Goal: Task Accomplishment & Management: Complete application form

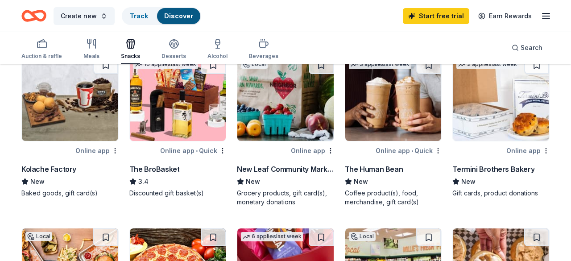
scroll to position [408, 0]
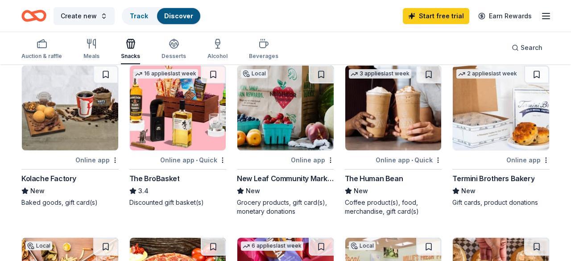
click at [496, 179] on div "Termini Brothers Bakery" at bounding box center [493, 178] width 82 height 11
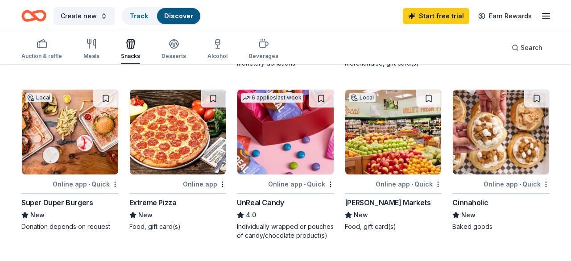
scroll to position [558, 0]
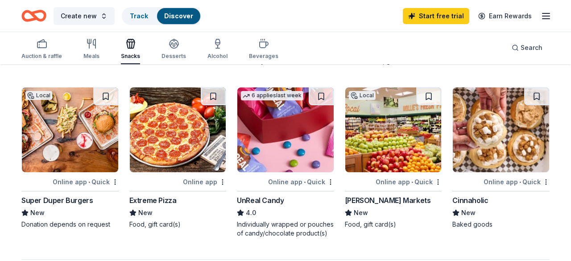
click at [394, 201] on div "[PERSON_NAME] Markets" at bounding box center [388, 200] width 86 height 11
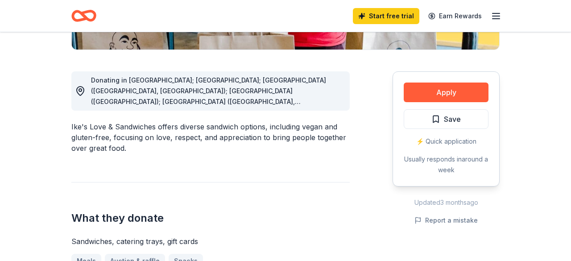
scroll to position [222, 0]
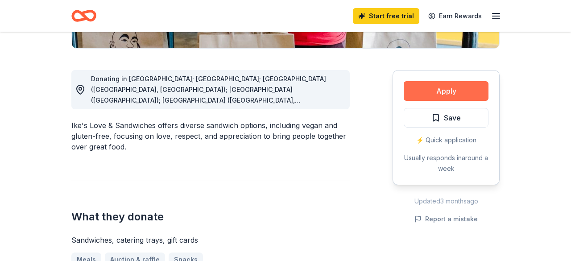
click at [451, 95] on button "Apply" at bounding box center [445, 91] width 85 height 20
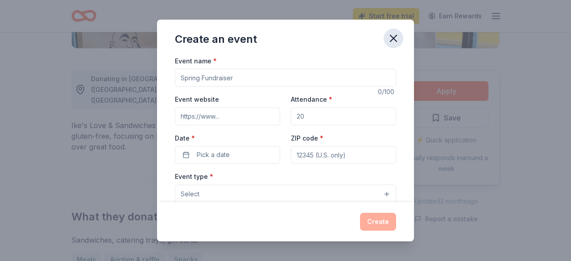
click at [395, 40] on icon "button" at bounding box center [393, 38] width 12 height 12
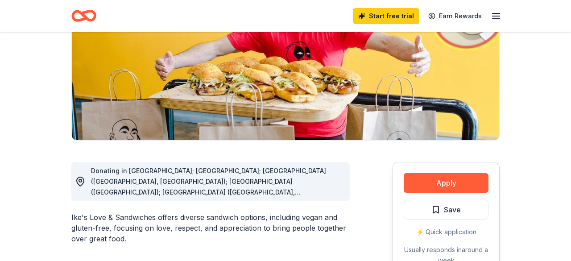
scroll to position [141, 0]
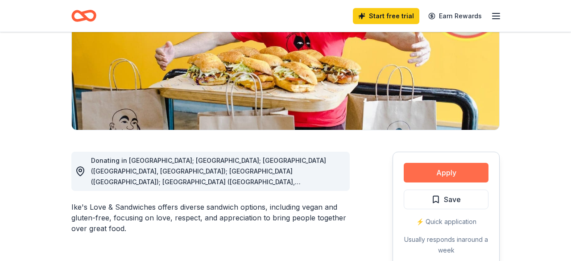
click at [459, 173] on button "Apply" at bounding box center [445, 173] width 85 height 20
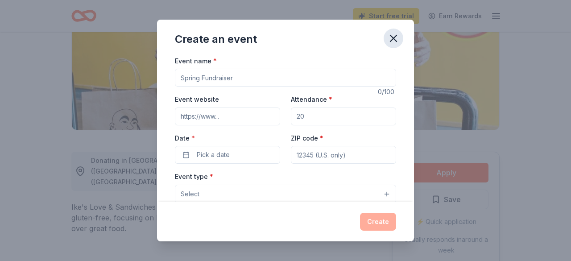
click at [393, 38] on icon "button" at bounding box center [393, 38] width 6 height 6
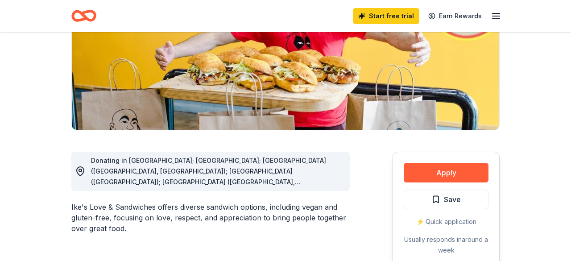
click at [496, 14] on icon "button" at bounding box center [495, 16] width 11 height 11
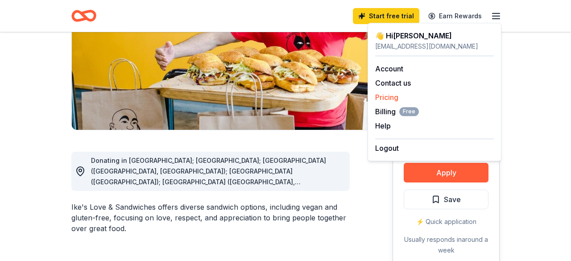
click at [392, 97] on link "Pricing" at bounding box center [386, 97] width 23 height 9
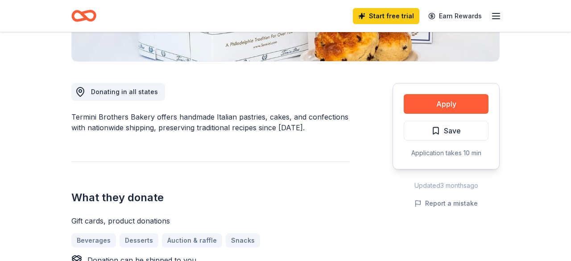
scroll to position [210, 0]
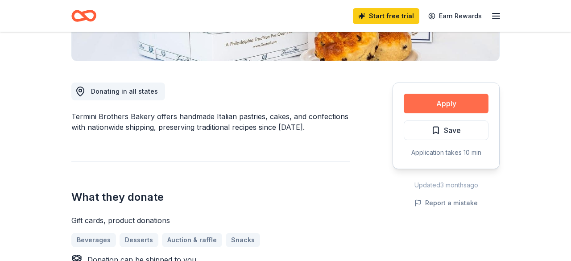
click at [451, 107] on button "Apply" at bounding box center [445, 104] width 85 height 20
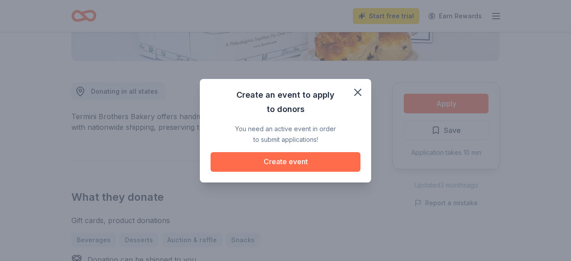
click at [289, 161] on button "Create event" at bounding box center [285, 162] width 150 height 20
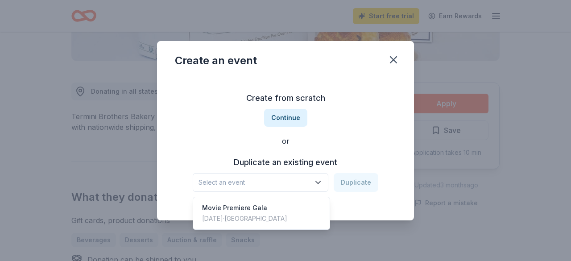
click at [319, 183] on icon "button" at bounding box center [317, 182] width 9 height 9
click at [287, 117] on div "Create from scratch Continue or Duplicate an existing event Select an event Dup…" at bounding box center [285, 141] width 221 height 129
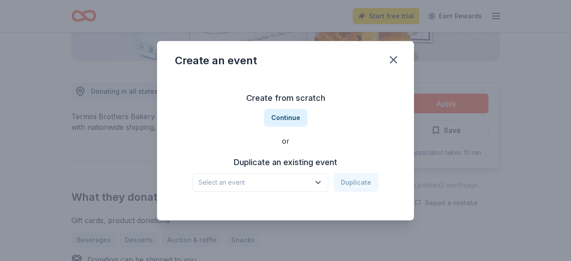
click at [287, 117] on button "Continue" at bounding box center [285, 118] width 43 height 18
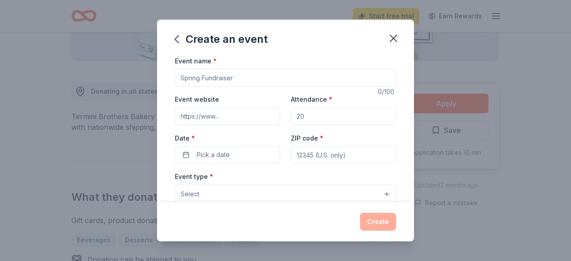
click at [306, 117] on input "Attendance *" at bounding box center [343, 116] width 105 height 18
type input "100"
click at [204, 81] on input "Event name *" at bounding box center [285, 78] width 221 height 18
type input "Red Carpet Gala-Movie Premeire"
click at [391, 40] on icon "button" at bounding box center [393, 38] width 6 height 6
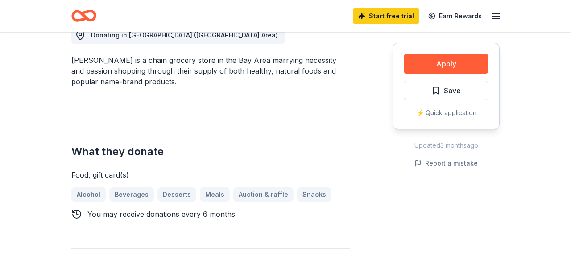
scroll to position [264, 0]
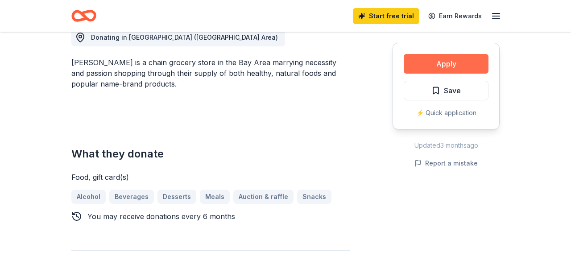
click at [453, 62] on button "Apply" at bounding box center [445, 64] width 85 height 20
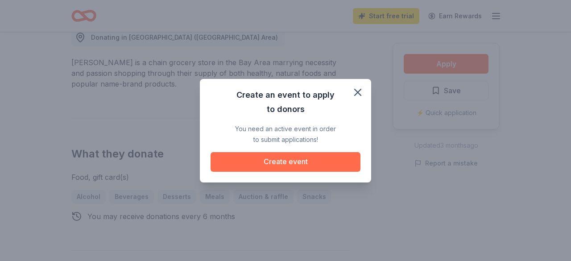
click at [285, 162] on button "Create event" at bounding box center [285, 162] width 150 height 20
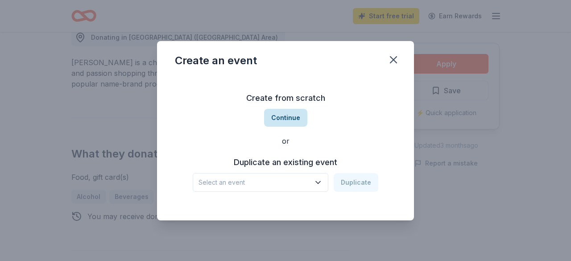
click at [287, 120] on button "Continue" at bounding box center [285, 118] width 43 height 18
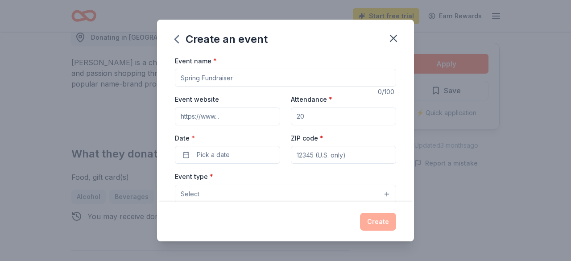
click at [201, 116] on input "Event website" at bounding box center [227, 116] width 105 height 18
paste input "https://www.eventbrite.com/e/possession-of-mara-film-red-carpet-gala-tickets-15…"
type input "https://www.eventbrite.com/e/possession-of-mara-film-red-carpet-gala-tickets-15…"
click at [226, 76] on input "Event name *" at bounding box center [285, 78] width 221 height 18
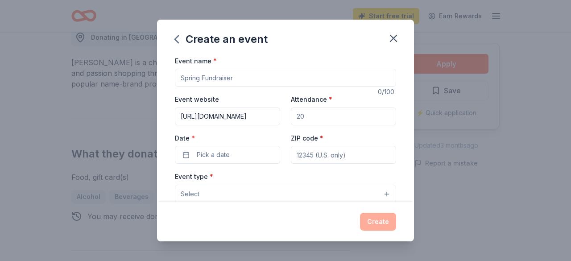
scroll to position [0, 0]
type input "Red Carpet Gala- Movie Fundraiser"
click at [324, 119] on input "Attendance *" at bounding box center [343, 116] width 105 height 18
type input "100"
click at [217, 155] on span "Pick a date" at bounding box center [213, 154] width 33 height 11
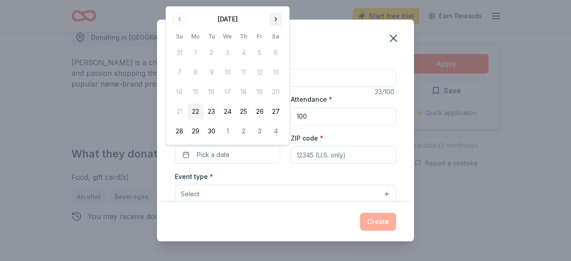
click at [277, 20] on button "Go to next month" at bounding box center [275, 19] width 12 height 12
click at [277, 52] on button "4" at bounding box center [275, 53] width 16 height 16
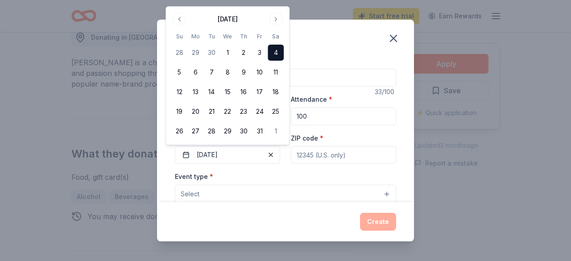
click at [326, 158] on input "ZIP code *" at bounding box center [343, 155] width 105 height 18
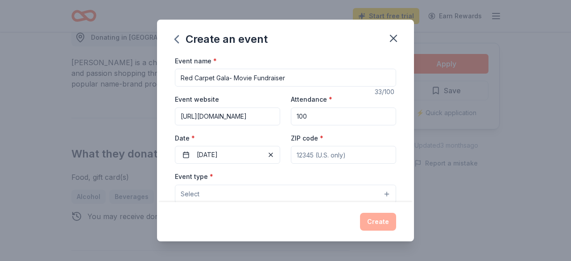
type input "94103"
type input "995 Howard St #217"
click at [208, 192] on button "Select" at bounding box center [285, 194] width 221 height 19
click at [290, 197] on button "Select" at bounding box center [285, 194] width 221 height 19
click at [387, 195] on button "Select" at bounding box center [285, 194] width 221 height 19
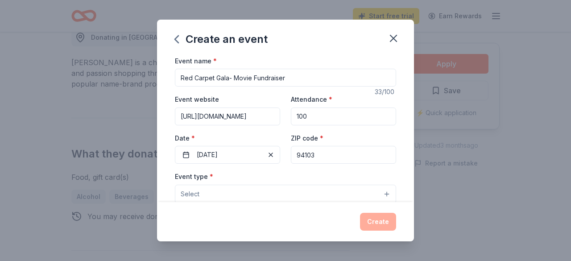
click at [198, 192] on span "Select" at bounding box center [190, 194] width 19 height 11
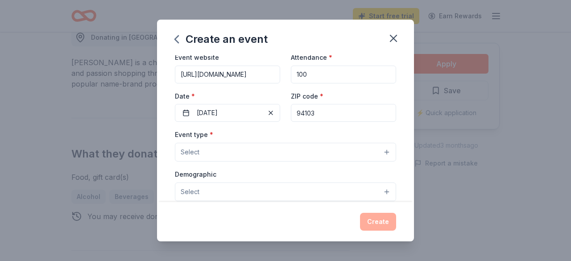
scroll to position [64, 0]
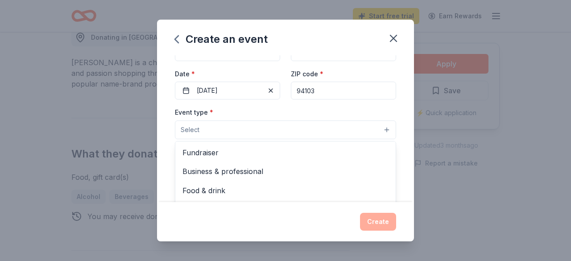
click at [211, 131] on button "Select" at bounding box center [285, 129] width 221 height 19
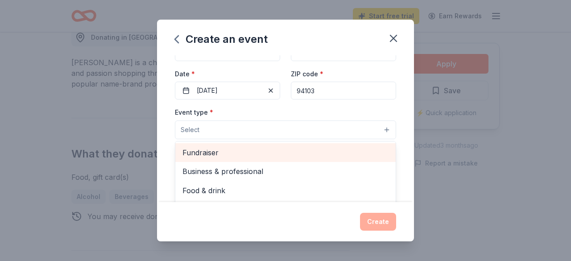
click at [221, 155] on span "Fundraiser" at bounding box center [285, 153] width 206 height 12
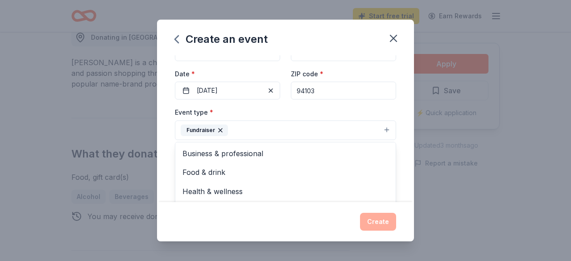
click at [407, 111] on div "Event name * Red Carpet Gala- Movie Fundraiser 33 /100 Event website https://ww…" at bounding box center [285, 128] width 257 height 147
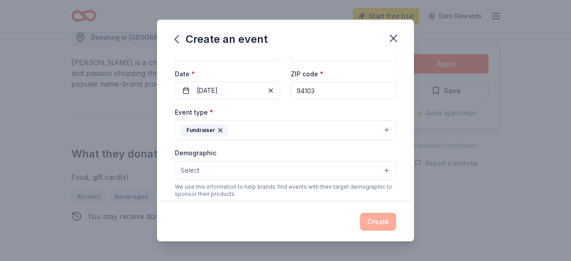
click at [205, 172] on button "Select" at bounding box center [285, 170] width 221 height 19
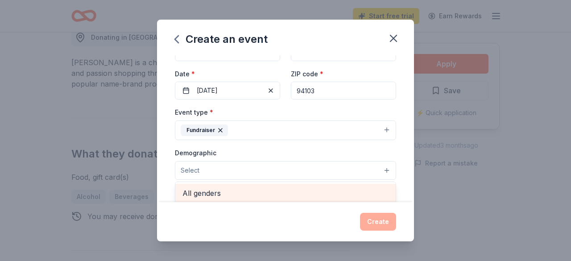
click at [206, 193] on span "All genders" at bounding box center [285, 193] width 206 height 12
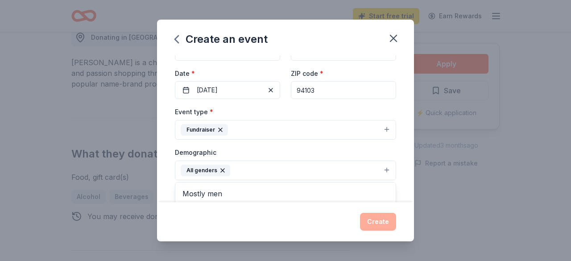
click at [381, 222] on div "Create an event Event name * Red Carpet Gala- Movie Fundraiser 33 /100 Event we…" at bounding box center [285, 131] width 257 height 222
click at [384, 221] on div "Create" at bounding box center [285, 222] width 221 height 18
click at [380, 220] on div "Create" at bounding box center [285, 222] width 221 height 18
click at [166, 186] on div "Event name * Red Carpet Gala- Movie Fundraiser 33 /100 Event website https://ww…" at bounding box center [285, 128] width 257 height 147
click at [385, 224] on div "Create" at bounding box center [285, 222] width 221 height 18
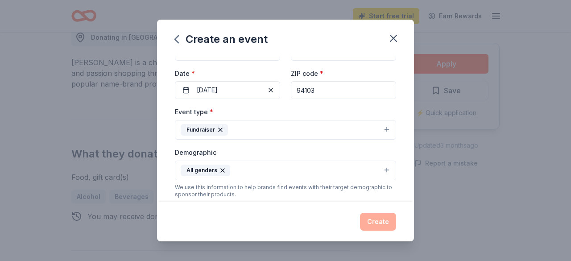
scroll to position [0, 0]
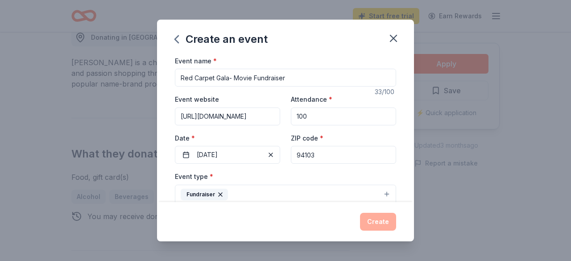
click at [252, 78] on input "Red Carpet Gala- Movie Fundraiser" at bounding box center [285, 78] width 221 height 18
type input "Red Carpet Gala- Movie Premiere Fundraiser"
click at [279, 193] on button "Fundraiser" at bounding box center [285, 195] width 221 height 20
click at [234, 195] on button "Fundraiser" at bounding box center [285, 195] width 221 height 20
click at [379, 222] on div "Create" at bounding box center [285, 222] width 221 height 18
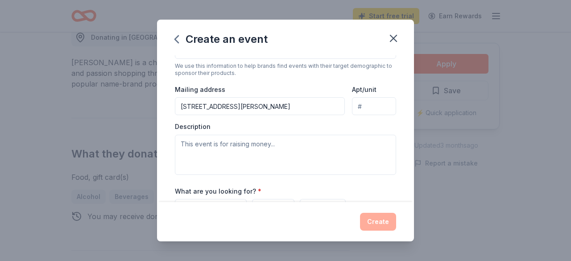
scroll to position [189, 0]
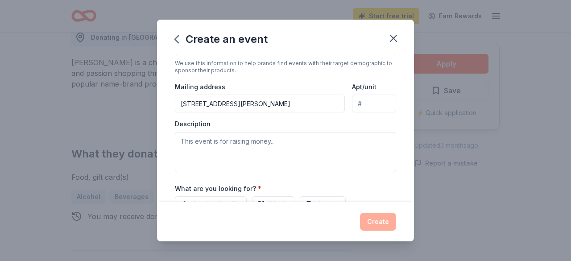
click at [369, 101] on input "Apt/unit" at bounding box center [374, 103] width 44 height 18
type input "217"
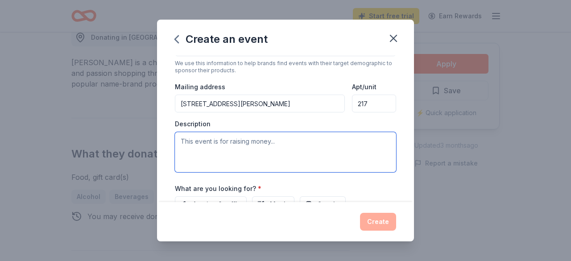
click at [225, 146] on textarea at bounding box center [285, 152] width 221 height 40
type textarea "W"
type textarea "I"
click at [248, 140] on textarea "We are a team of indepedent filmmakers." at bounding box center [285, 152] width 221 height 40
click at [253, 141] on textarea "We are a team of indepedent filmmakers." at bounding box center [285, 152] width 221 height 40
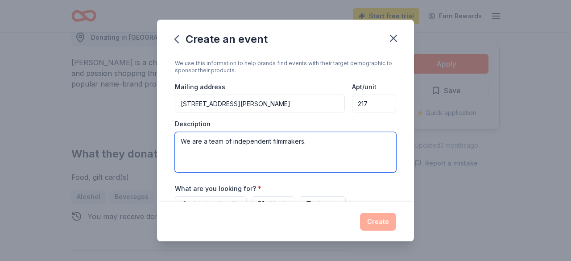
click at [312, 141] on textarea "We are a team of independent filmmakers." at bounding box center [285, 152] width 221 height 40
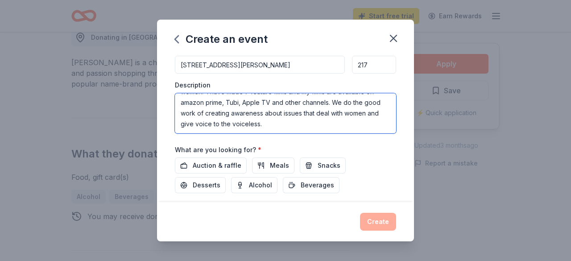
scroll to position [230, 0]
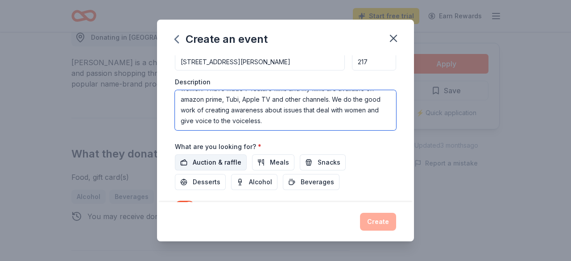
type textarea "We are a team of independent filmmakers. We make films to empower women. I have…"
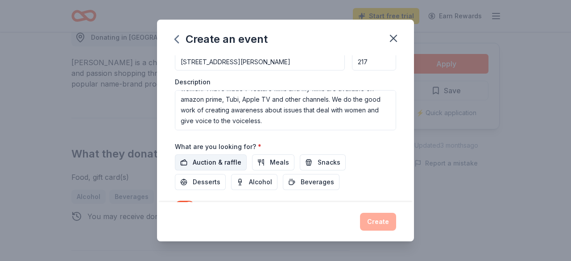
click at [214, 167] on span "Auction & raffle" at bounding box center [217, 162] width 49 height 11
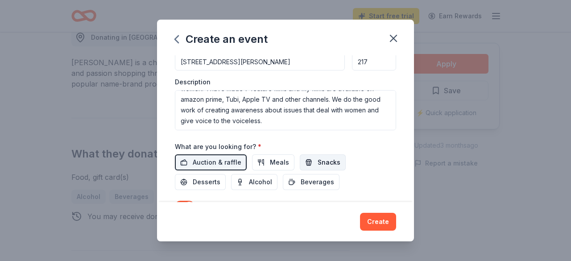
click at [322, 164] on span "Snacks" at bounding box center [328, 162] width 23 height 11
click at [300, 185] on span "Beverages" at bounding box center [316, 182] width 33 height 11
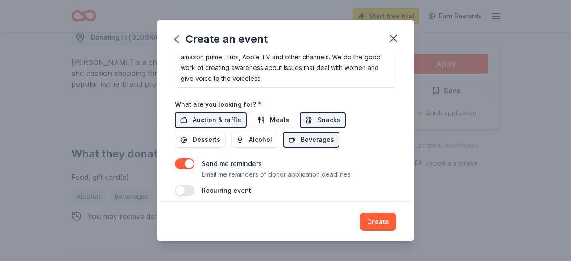
scroll to position [280, 0]
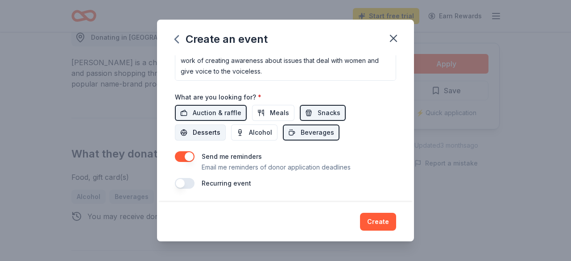
click at [226, 124] on button "Desserts" at bounding box center [200, 132] width 51 height 16
click at [378, 222] on button "Create" at bounding box center [378, 222] width 36 height 18
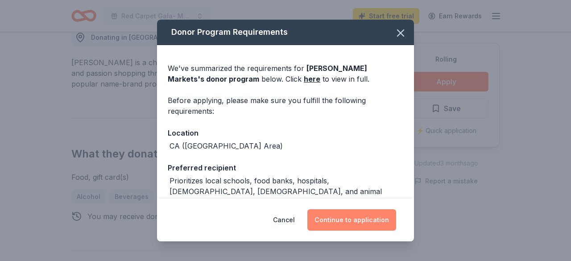
click at [368, 215] on button "Continue to application" at bounding box center [351, 219] width 89 height 21
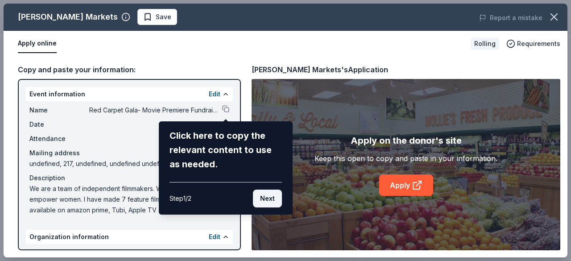
click at [269, 200] on button "Next" at bounding box center [267, 198] width 29 height 18
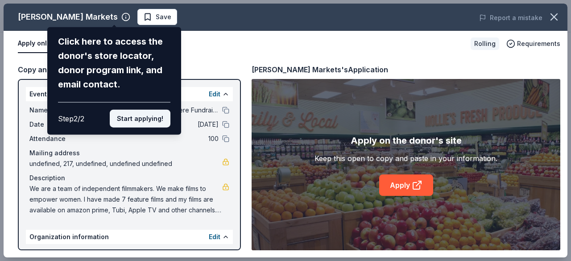
click at [144, 119] on button "Start applying!" at bounding box center [140, 119] width 61 height 18
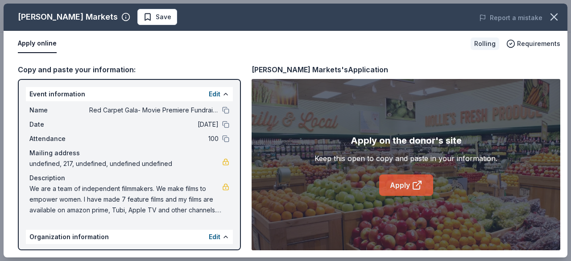
click at [394, 185] on link "Apply" at bounding box center [406, 184] width 54 height 21
